Goal: Navigation & Orientation: Find specific page/section

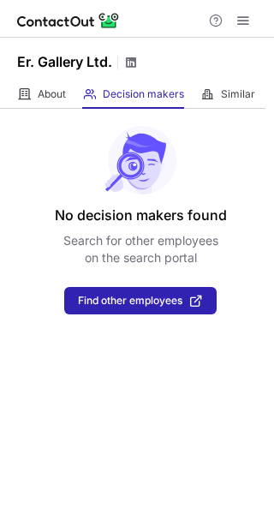
click at [130, 64] on span at bounding box center [131, 63] width 14 height 14
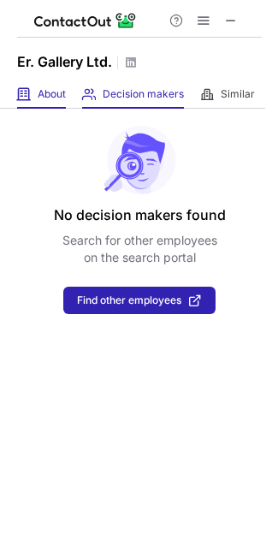
click at [64, 90] on span "About" at bounding box center [52, 94] width 28 height 14
